Goal: Check status: Check status

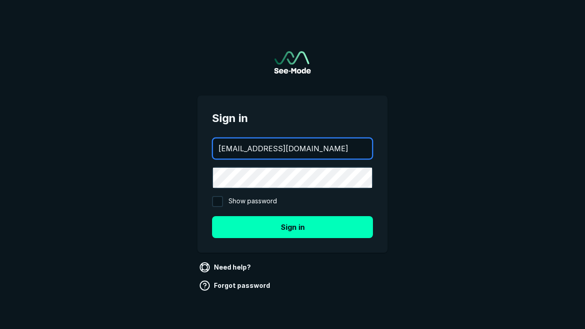
type input "aws+playwright@see-mode.com"
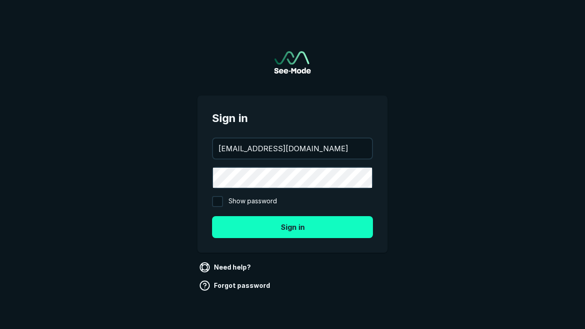
click at [293, 227] on button "Sign in" at bounding box center [292, 227] width 161 height 22
